Goal: Information Seeking & Learning: Understand process/instructions

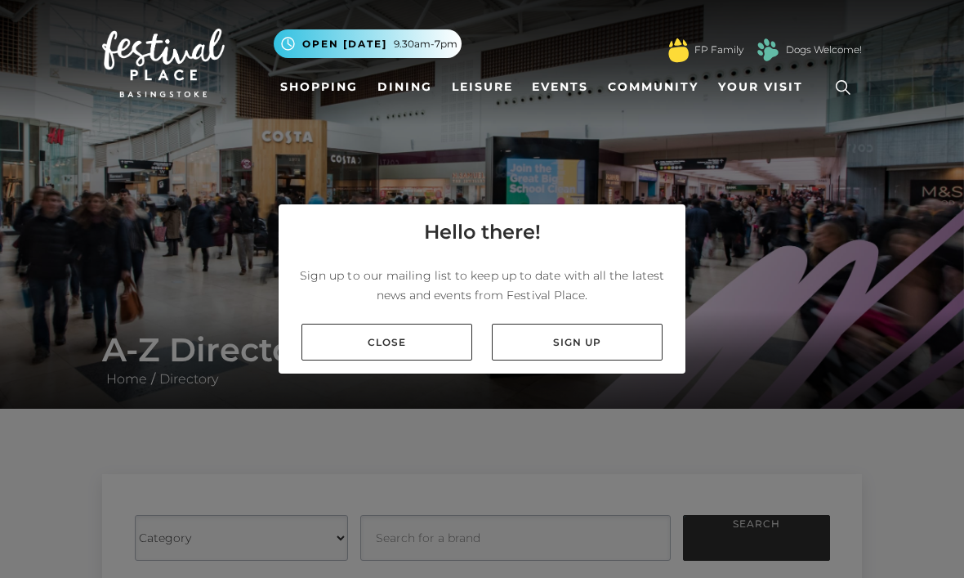
click at [432, 360] on link "Close" at bounding box center [387, 342] width 171 height 37
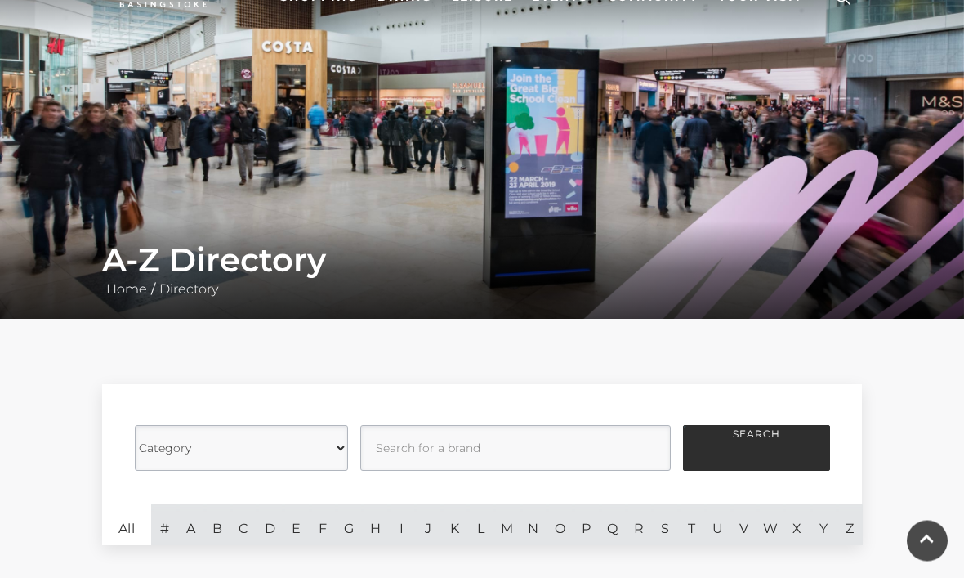
scroll to position [90, 0]
click at [280, 451] on select "Category Cafes Restaurants Fashion Services Technology Homeware Gifts, Statione…" at bounding box center [241, 448] width 213 height 46
select select "217726"
click at [752, 447] on button "Search" at bounding box center [756, 448] width 147 height 46
click at [749, 445] on button "Search" at bounding box center [756, 448] width 147 height 46
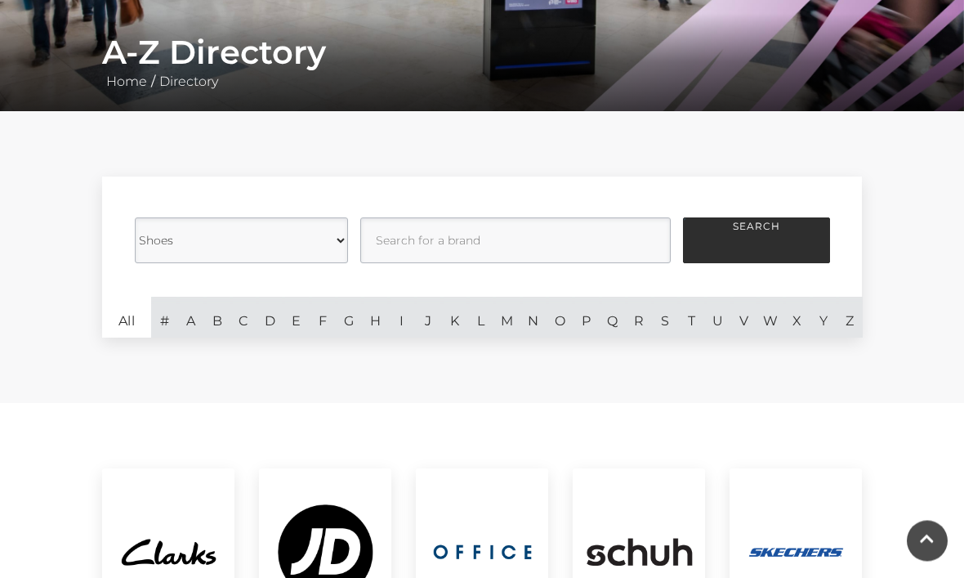
scroll to position [296, 0]
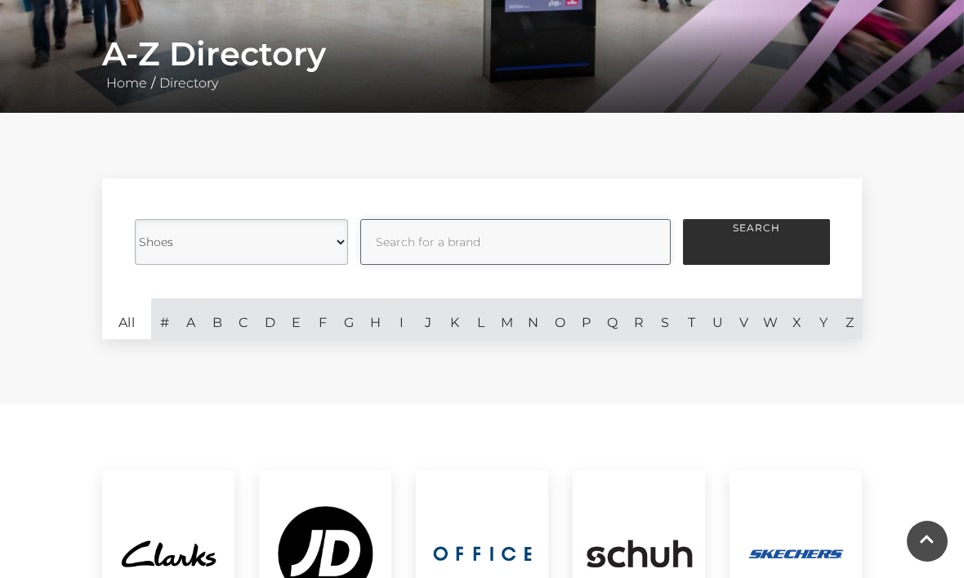
click at [426, 240] on input "text" at bounding box center [515, 242] width 311 height 46
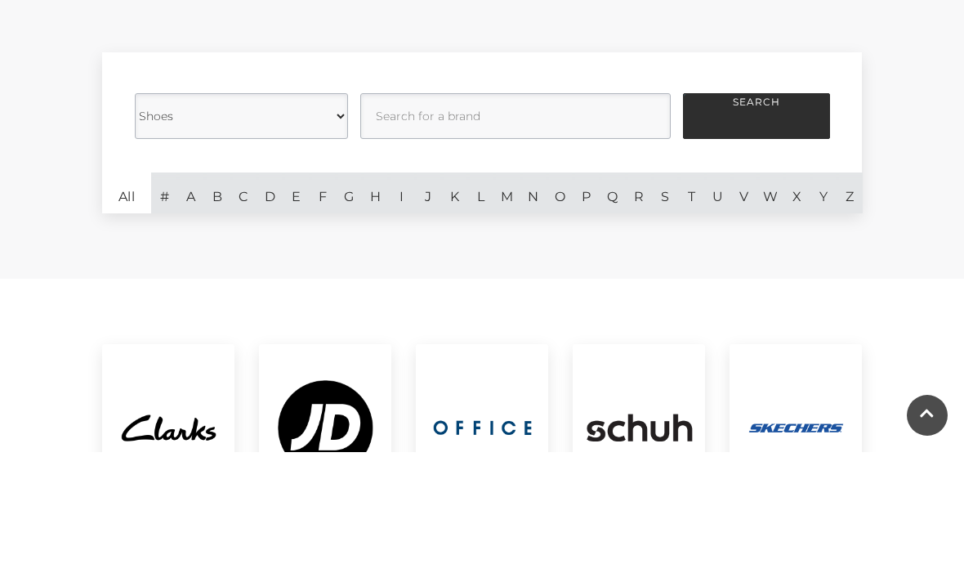
click at [335, 219] on select "Category Cafes Restaurants Fashion Services Technology Homeware Gifts, Statione…" at bounding box center [241, 242] width 213 height 46
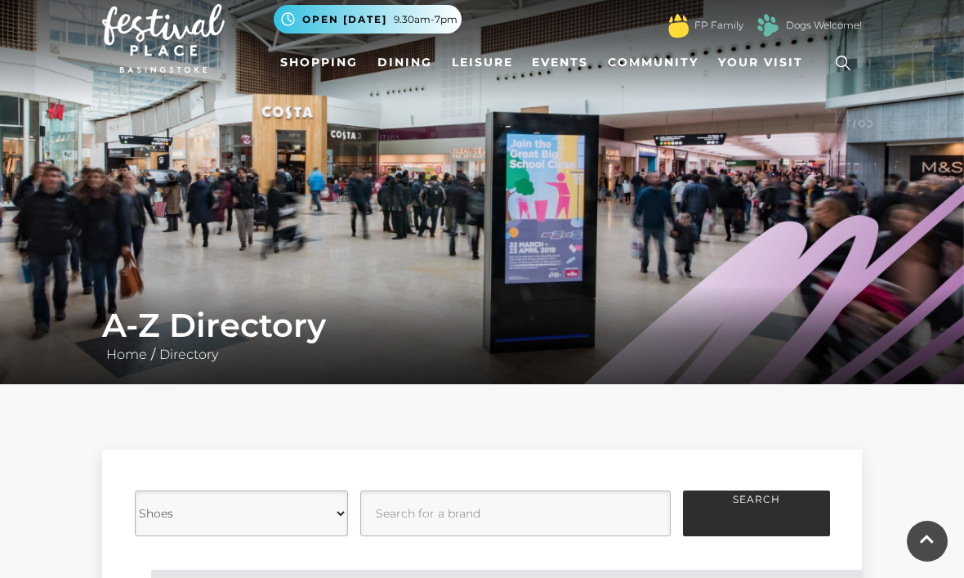
scroll to position [0, 0]
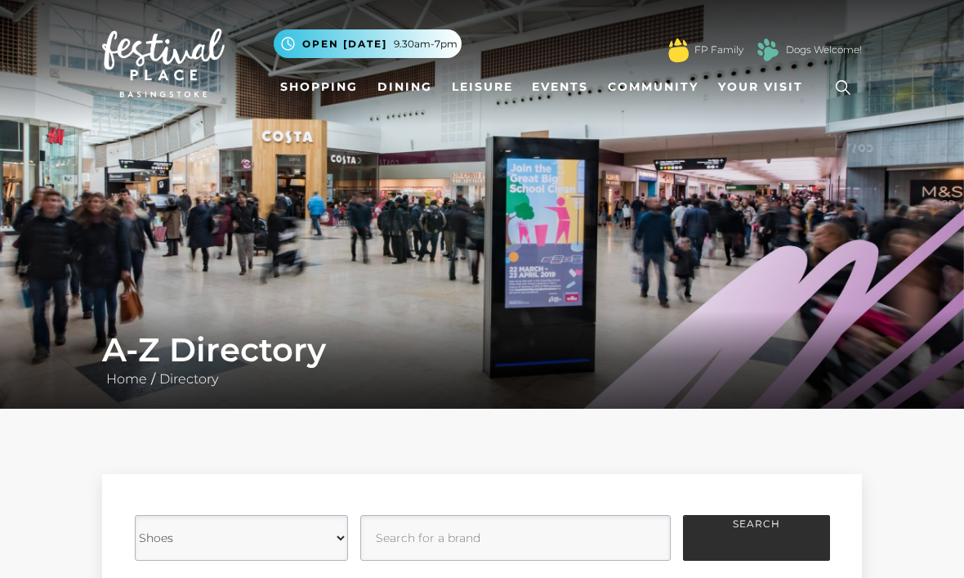
click at [847, 92] on icon at bounding box center [843, 87] width 25 height 25
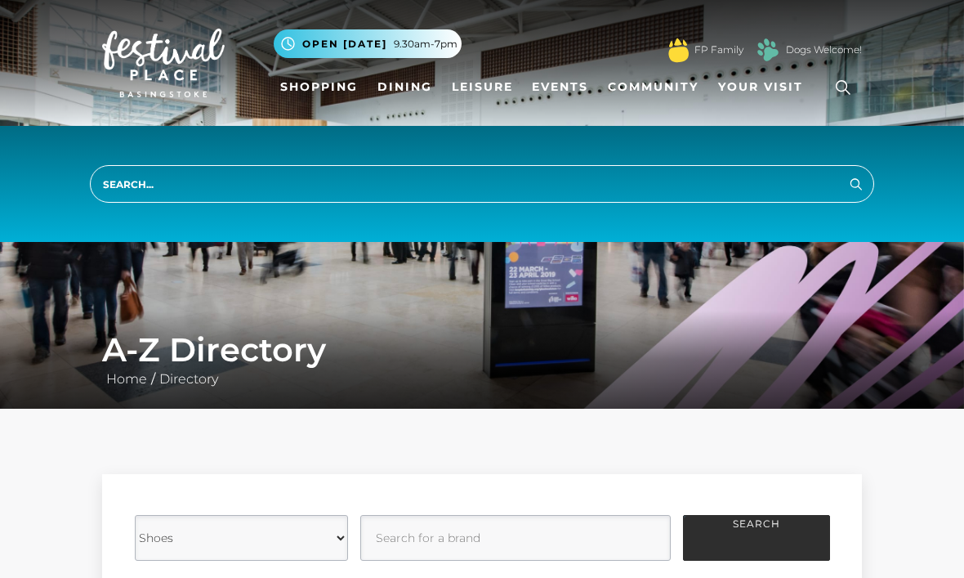
click at [114, 172] on input "search" at bounding box center [482, 184] width 785 height 38
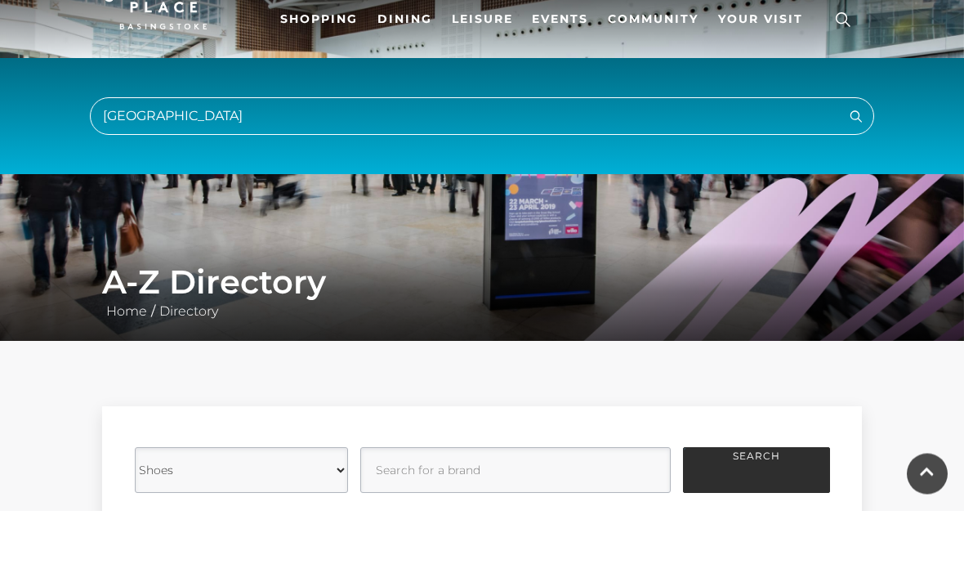
type input "Wellington"
click at [856, 173] on button "Search" at bounding box center [857, 183] width 20 height 20
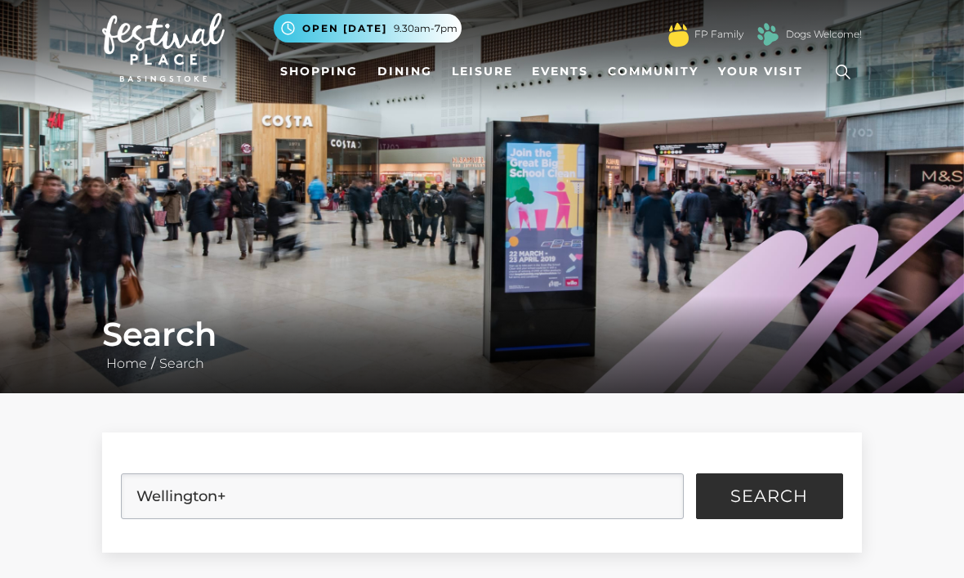
scroll to position [16, 0]
click at [326, 75] on link "Shopping" at bounding box center [319, 71] width 91 height 30
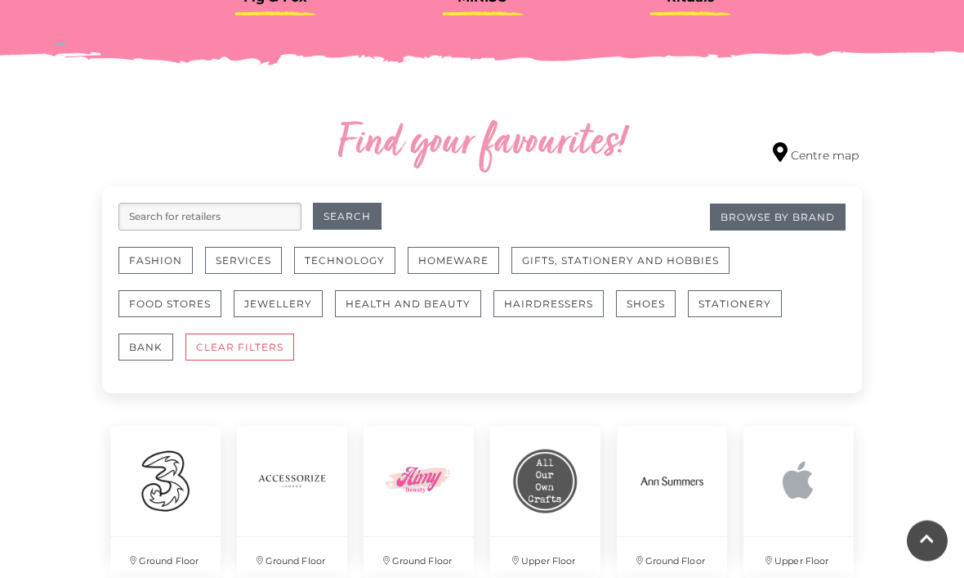
scroll to position [845, 0]
click at [637, 305] on button "Shoes" at bounding box center [646, 302] width 60 height 27
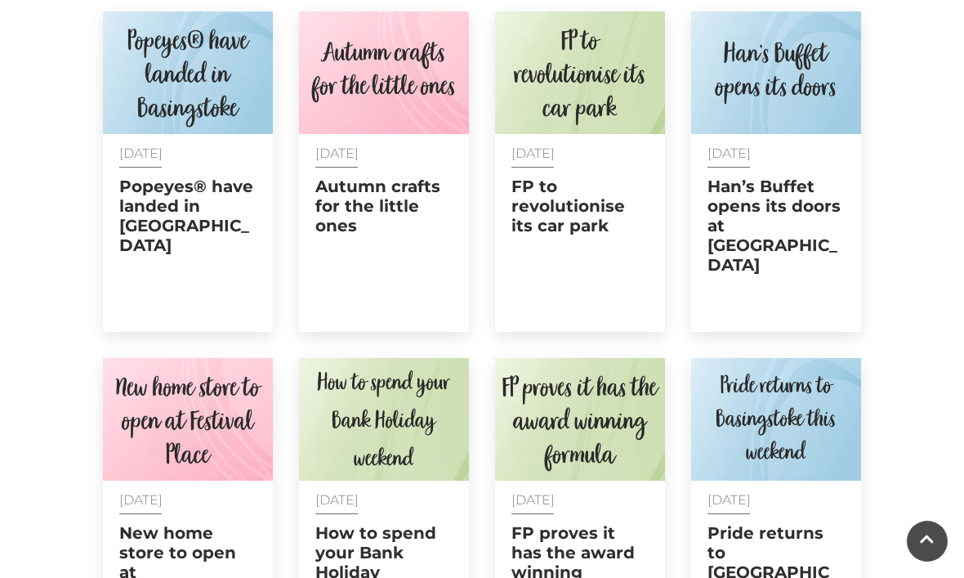
scroll to position [715, 0]
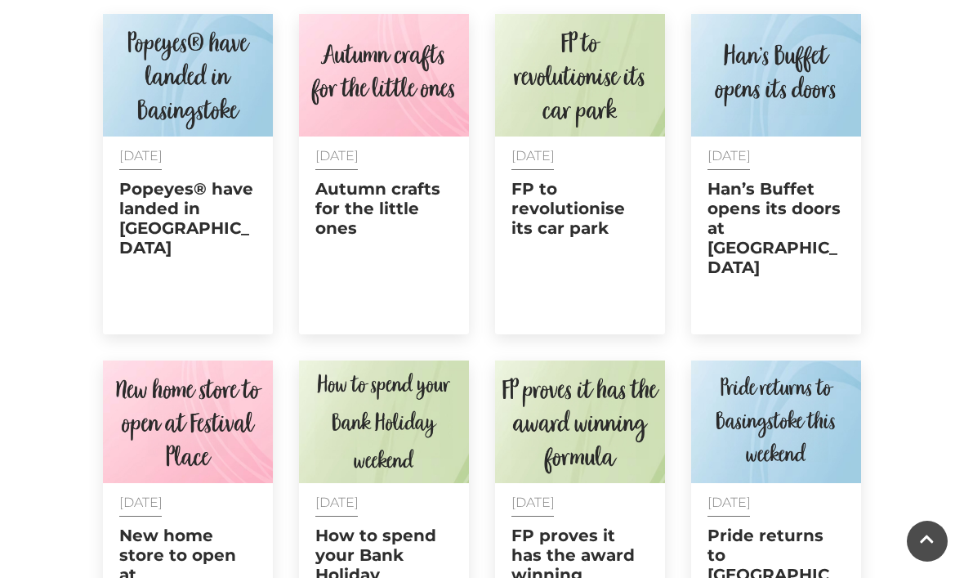
click at [619, 187] on h2 "FP to revolutionise its car park" at bounding box center [580, 208] width 137 height 59
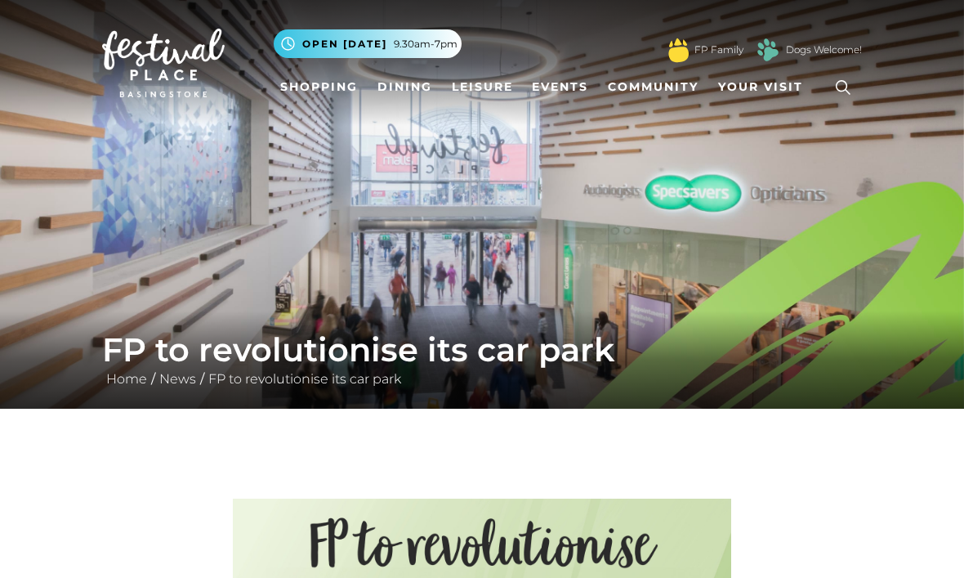
click at [772, 92] on span "Your Visit" at bounding box center [760, 86] width 85 height 17
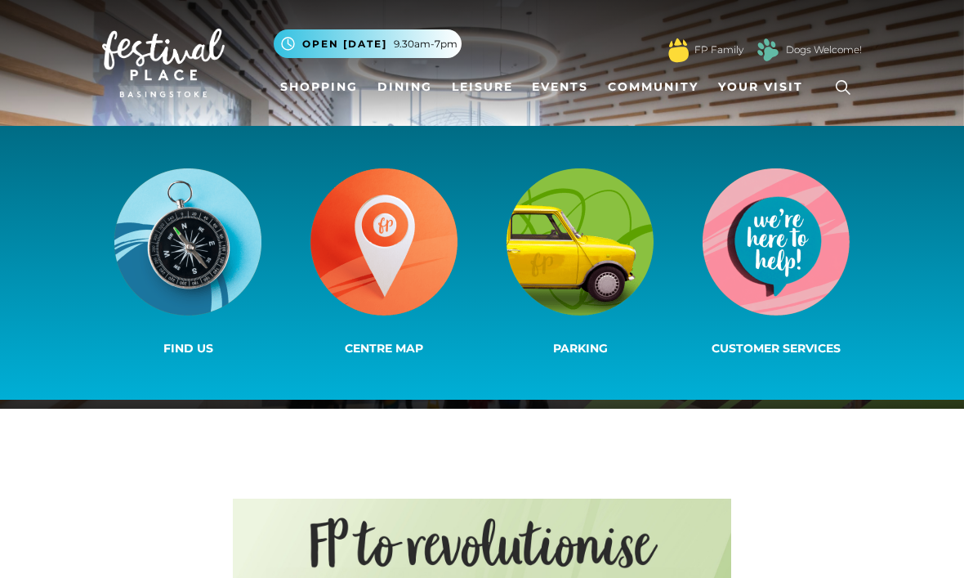
click at [593, 253] on img at bounding box center [580, 241] width 147 height 147
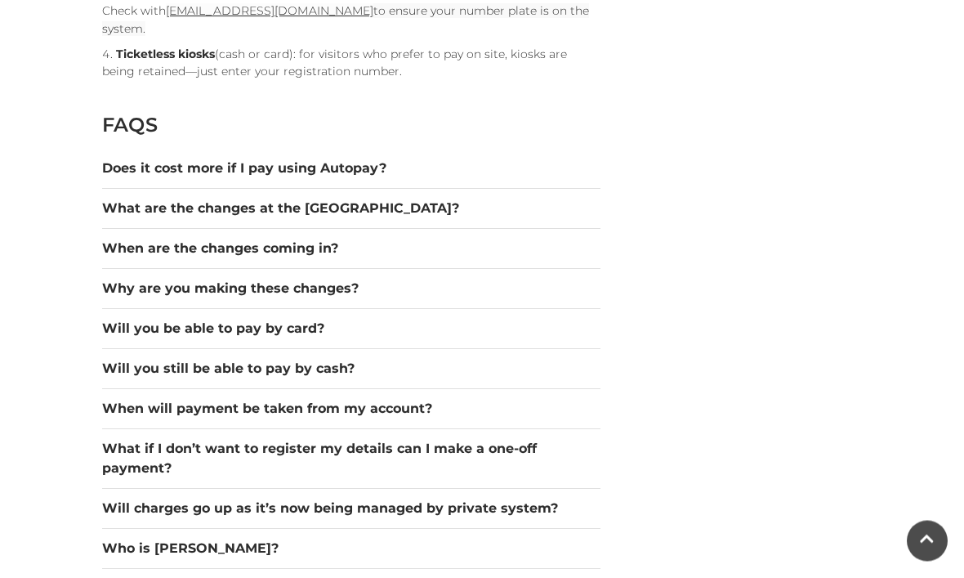
scroll to position [2033, 0]
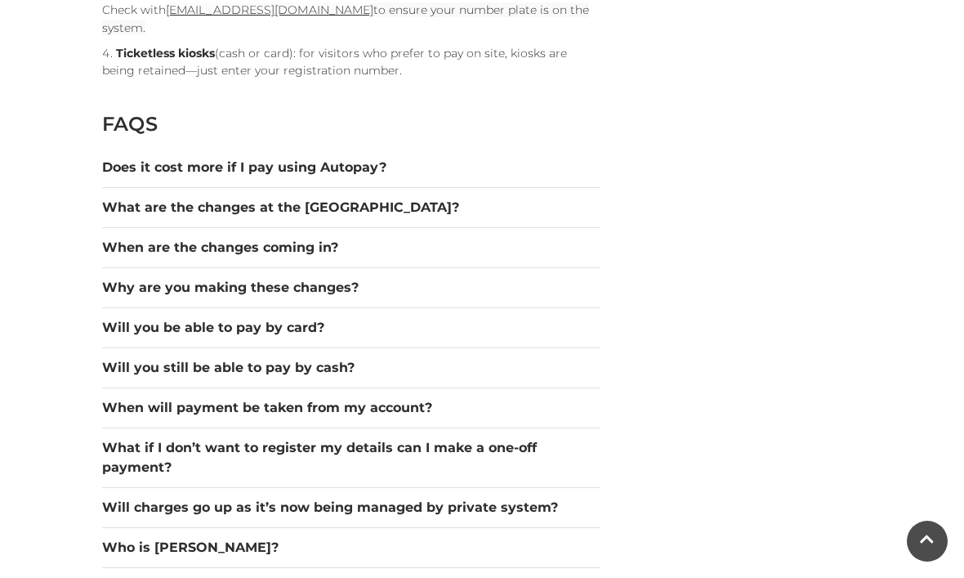
click at [306, 238] on button "When are the changes coming in?" at bounding box center [351, 248] width 498 height 20
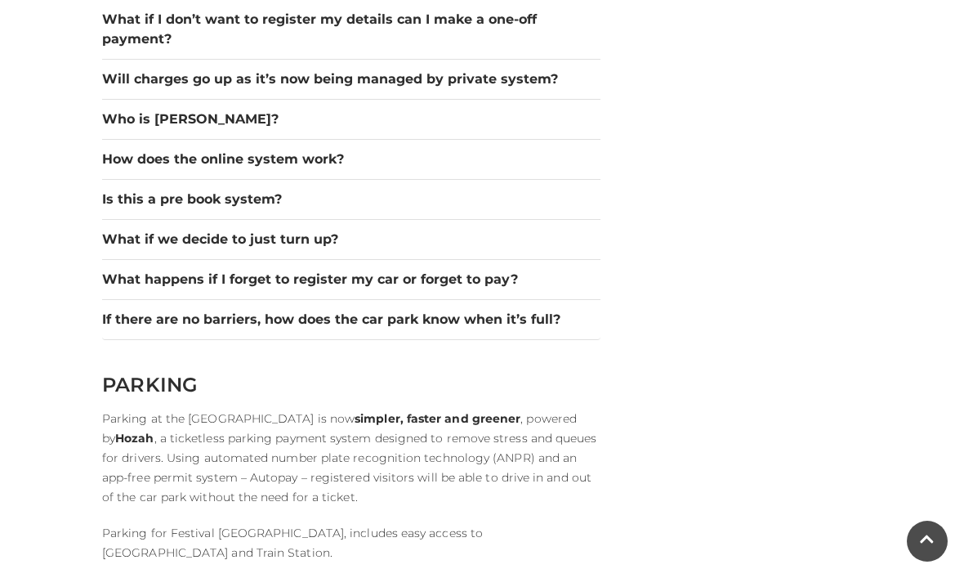
scroll to position [2529, 0]
click at [333, 150] on button "How does the online system work?" at bounding box center [351, 160] width 498 height 20
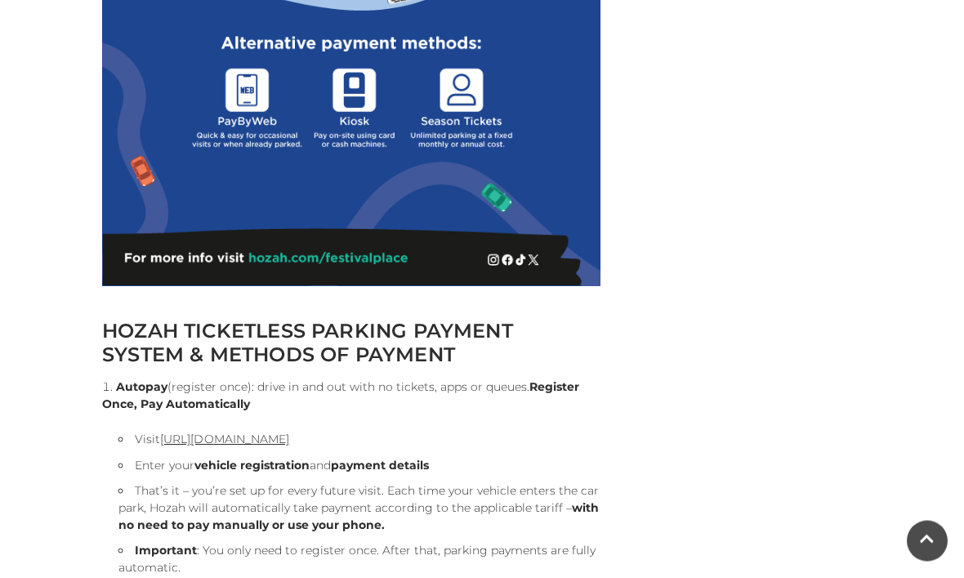
scroll to position [1232, 0]
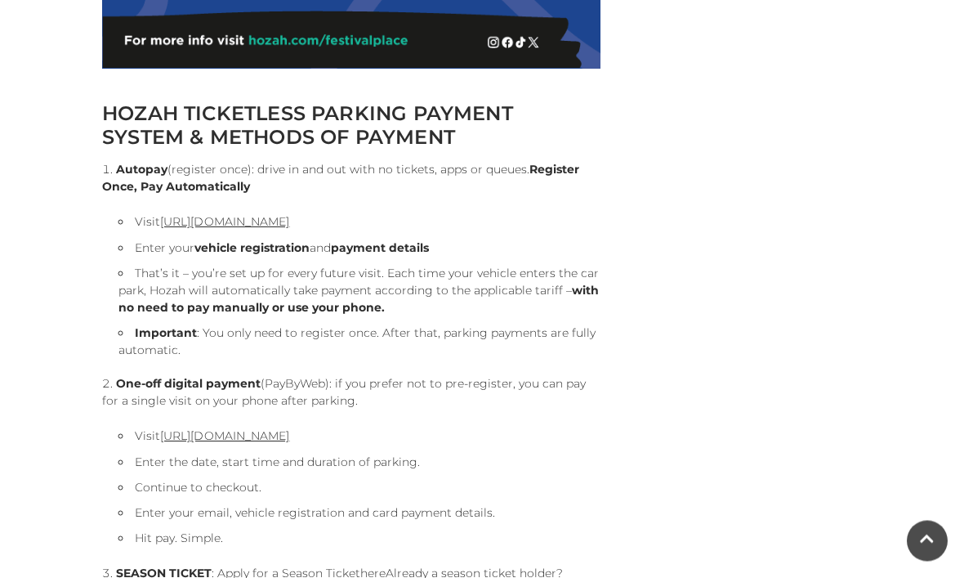
scroll to position [1451, 0]
click at [285, 224] on link "[URL][DOMAIN_NAME]" at bounding box center [224, 221] width 129 height 15
